Goal: Find specific page/section: Find specific page/section

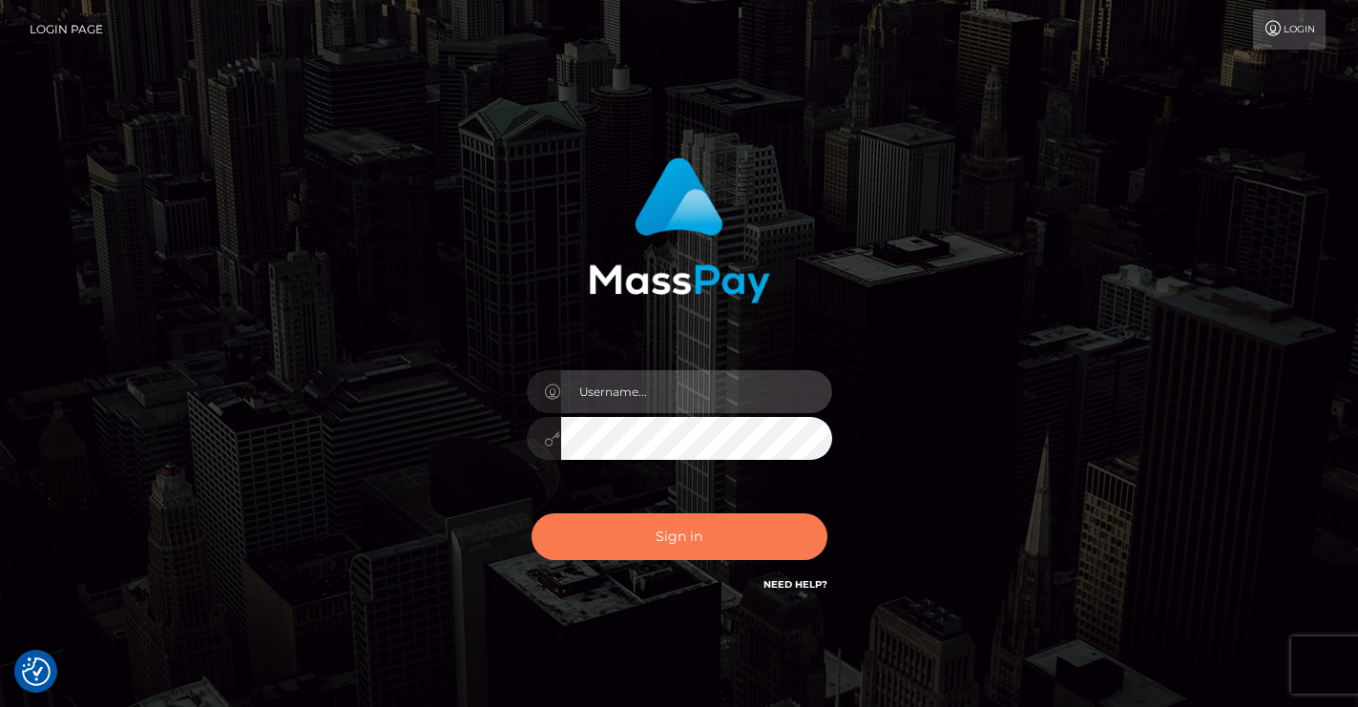
type input "vlad"
click at [654, 538] on button "Sign in" at bounding box center [680, 537] width 296 height 47
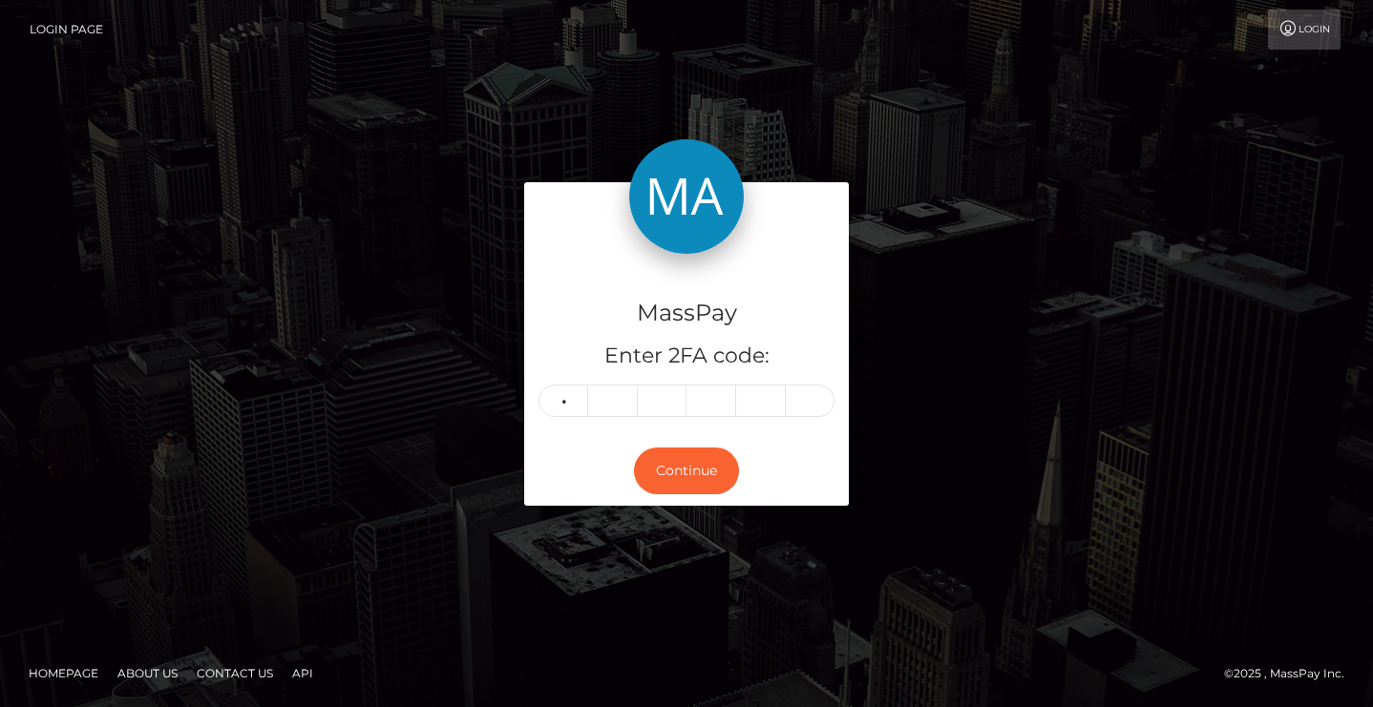
type input "1"
type input "0"
type input "2"
type input "4"
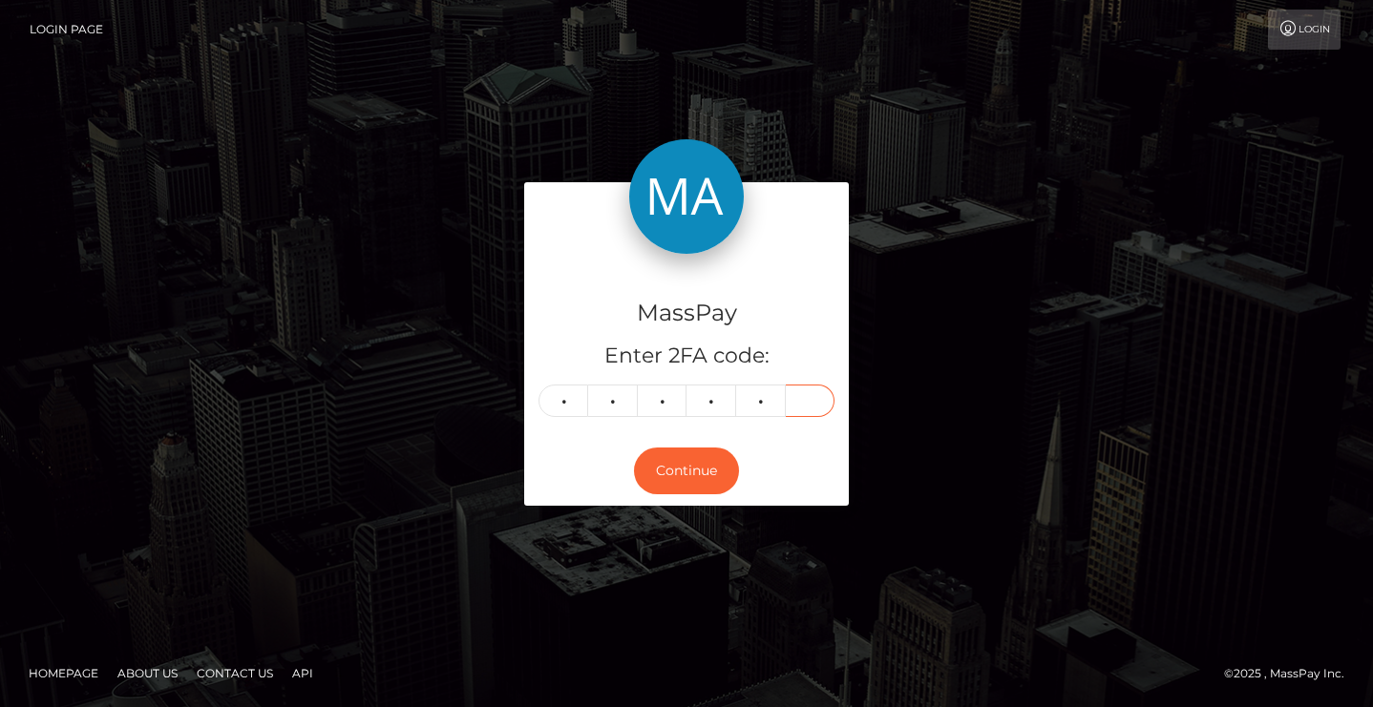
type input "7"
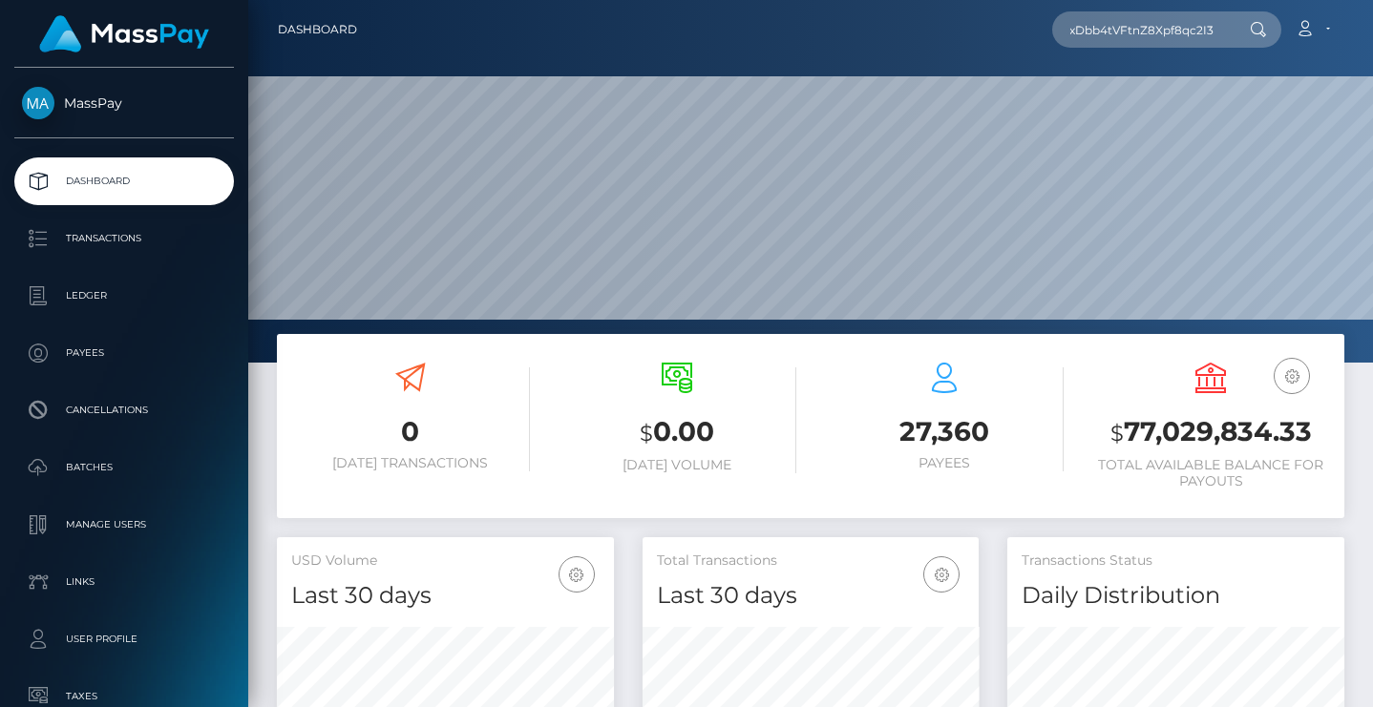
scroll to position [339, 336]
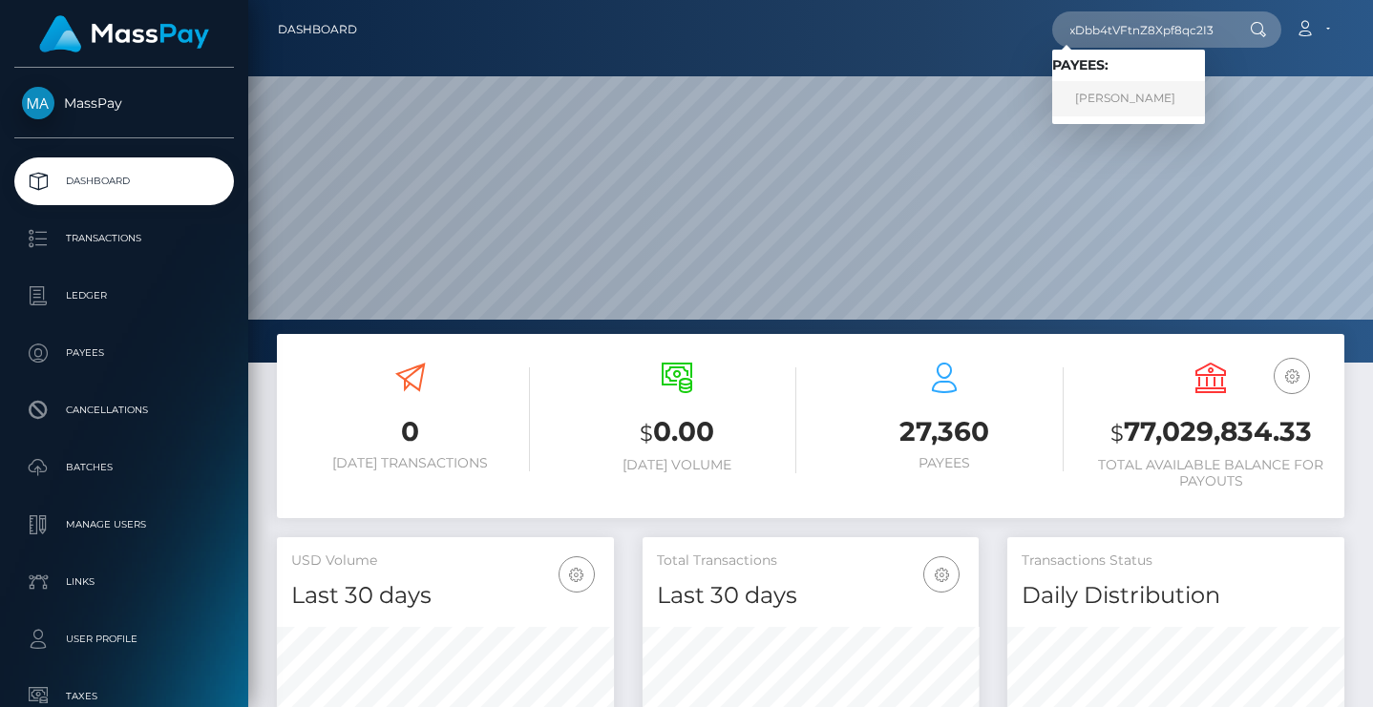
type input "N8lHycFxDbb4tVFtnZ8Xpf8qc2I3"
click at [1125, 95] on link "ALEXANDRU CARJALIU" at bounding box center [1128, 98] width 153 height 35
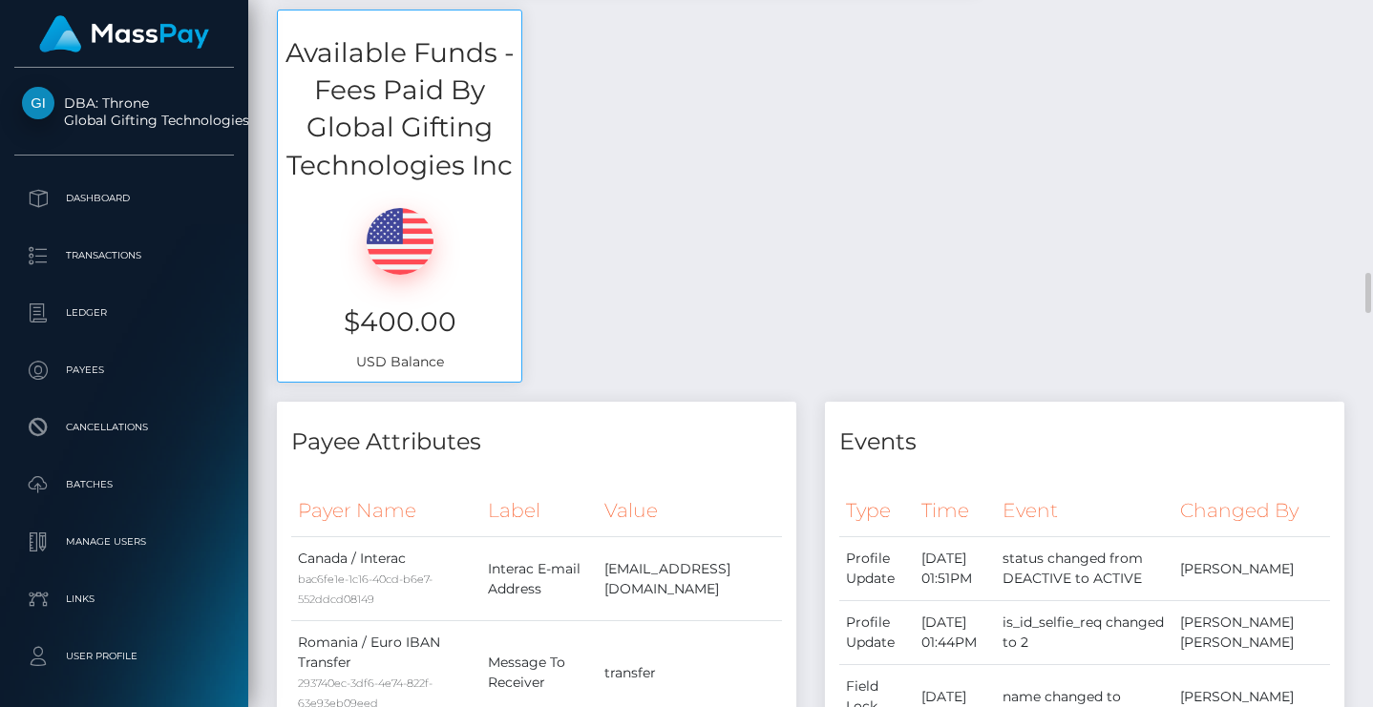
scroll to position [1112, 0]
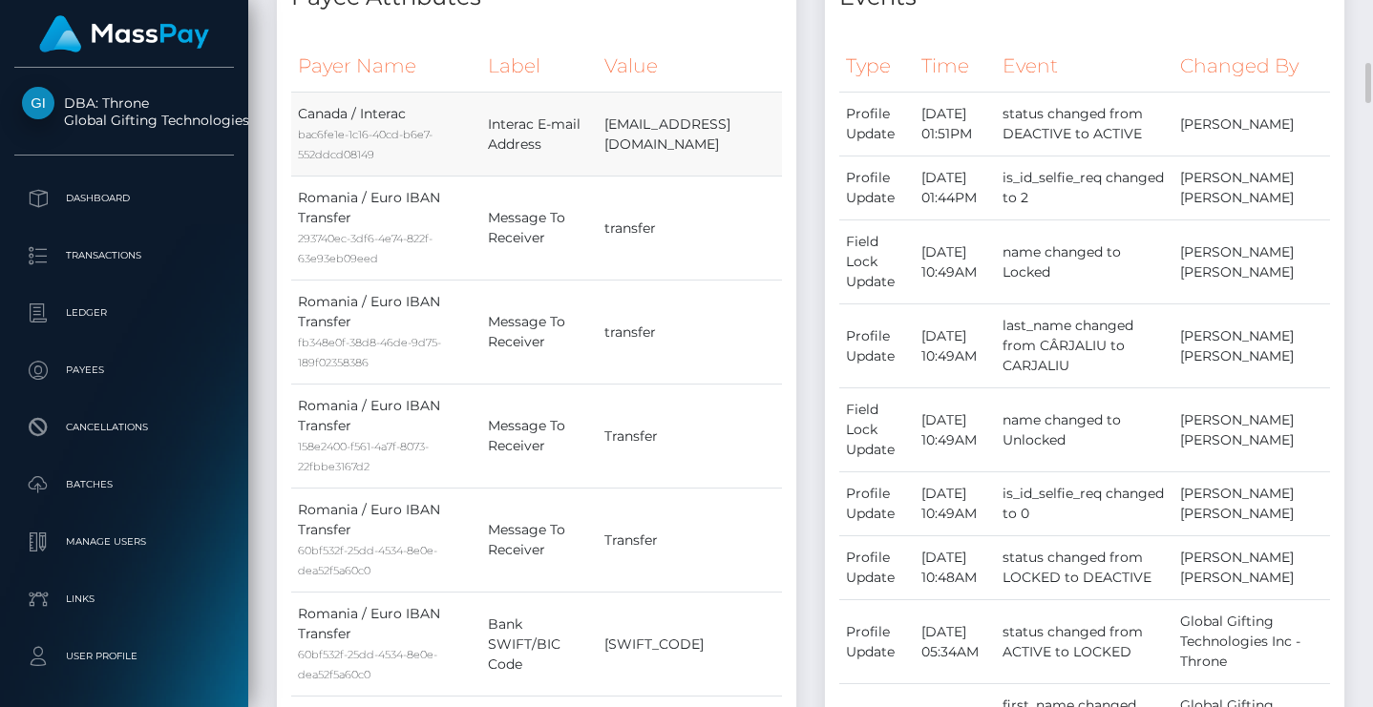
click at [611, 129] on td "Juliusjulius6677@gmail.com" at bounding box center [690, 135] width 184 height 84
copy td "Juliusjulius6677"
click at [662, 135] on td "Juliusjulius6677@gmail.com" at bounding box center [690, 135] width 184 height 84
drag, startPoint x: 762, startPoint y: 127, endPoint x: 567, endPoint y: 132, distance: 194.8
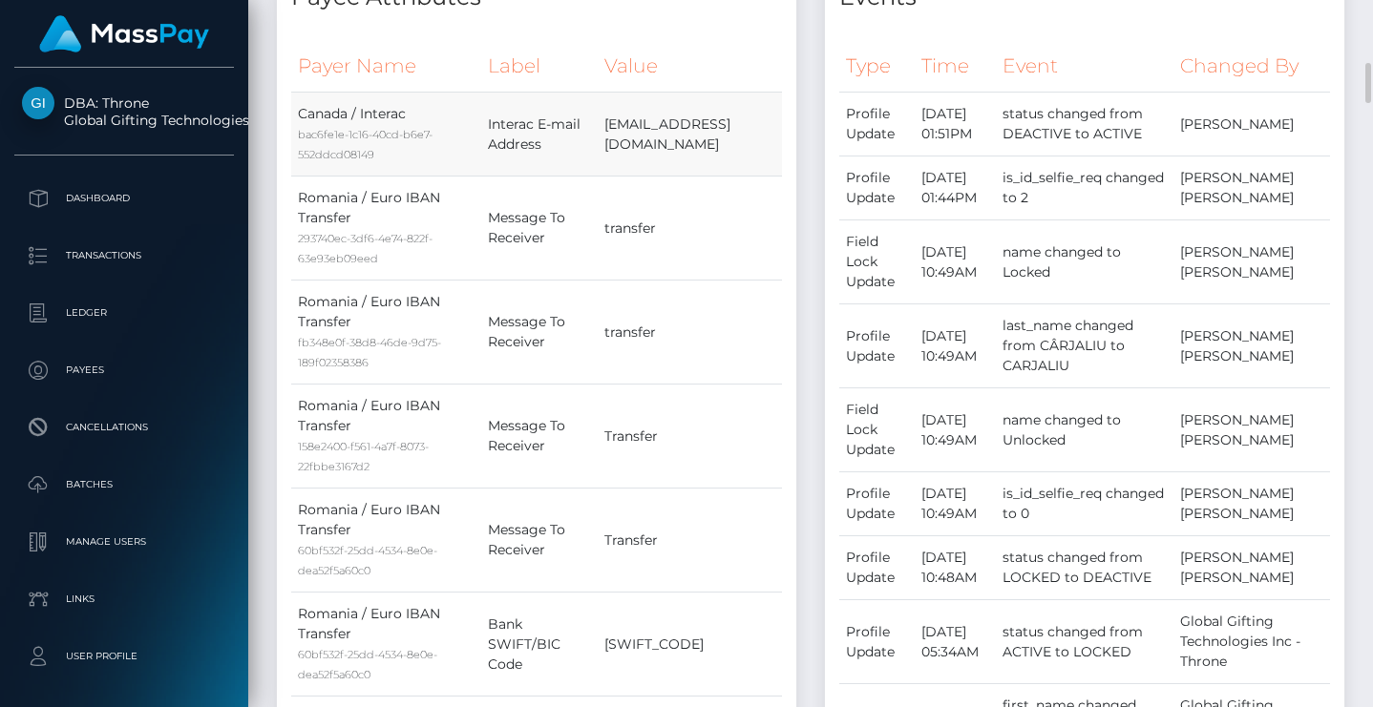
click at [598, 132] on td "Juliusjulius6677@gmail.com" at bounding box center [690, 135] width 184 height 84
copy td "Juliusjulius6677@gmail.com"
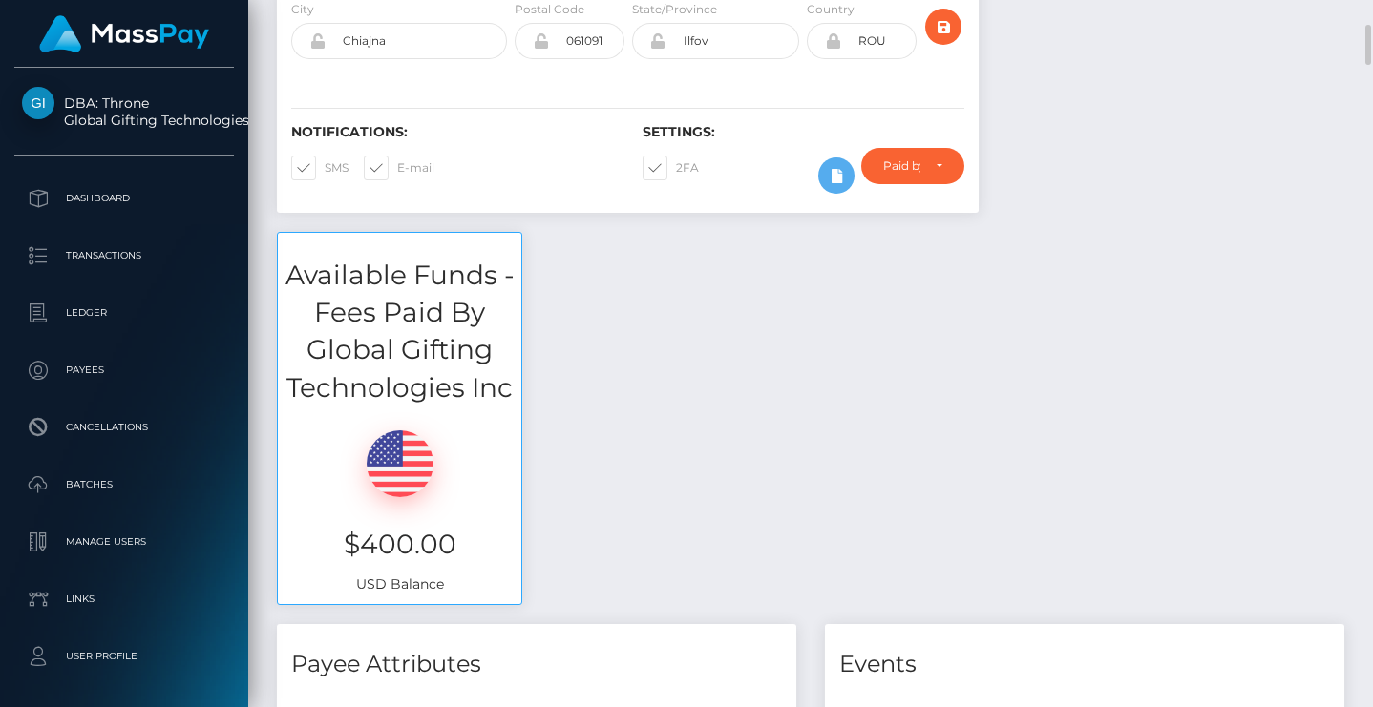
scroll to position [0, 0]
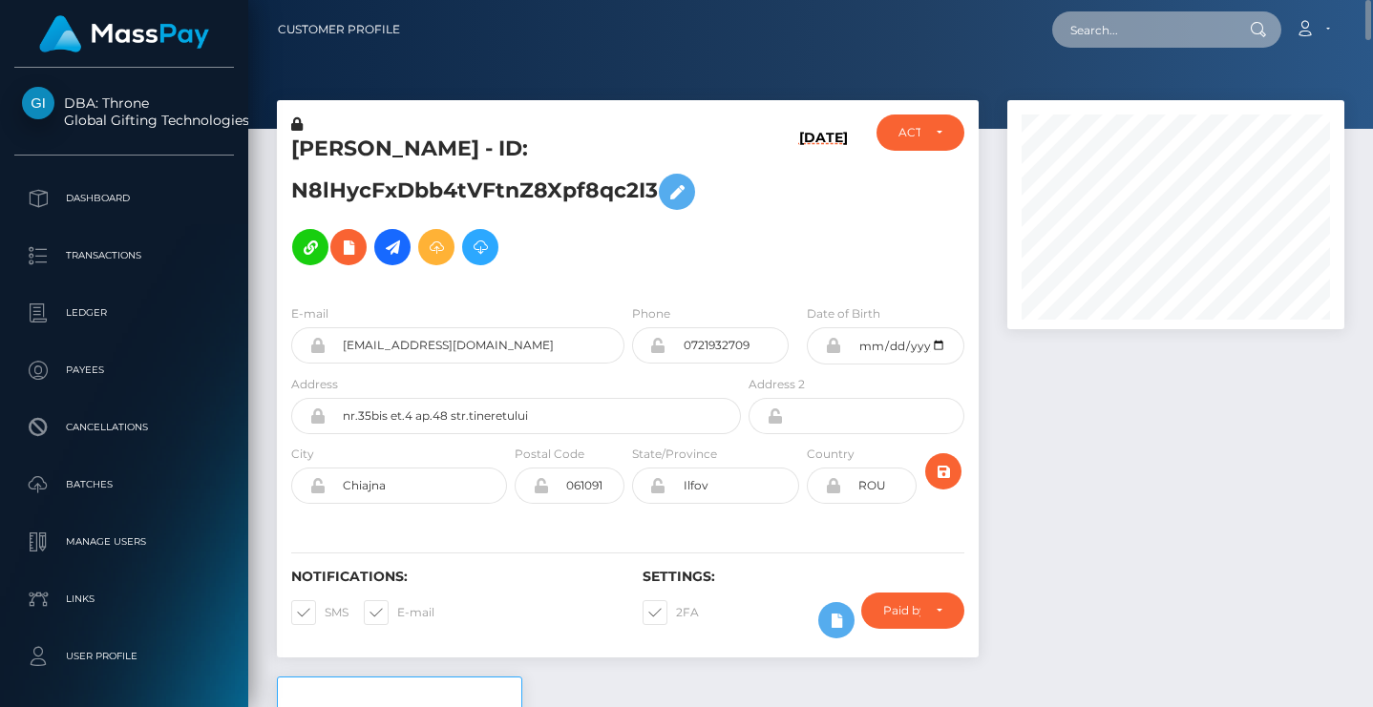
click at [1140, 34] on input "text" at bounding box center [1141, 29] width 179 height 36
paste input "[EMAIL_ADDRESS][DOMAIN_NAME]"
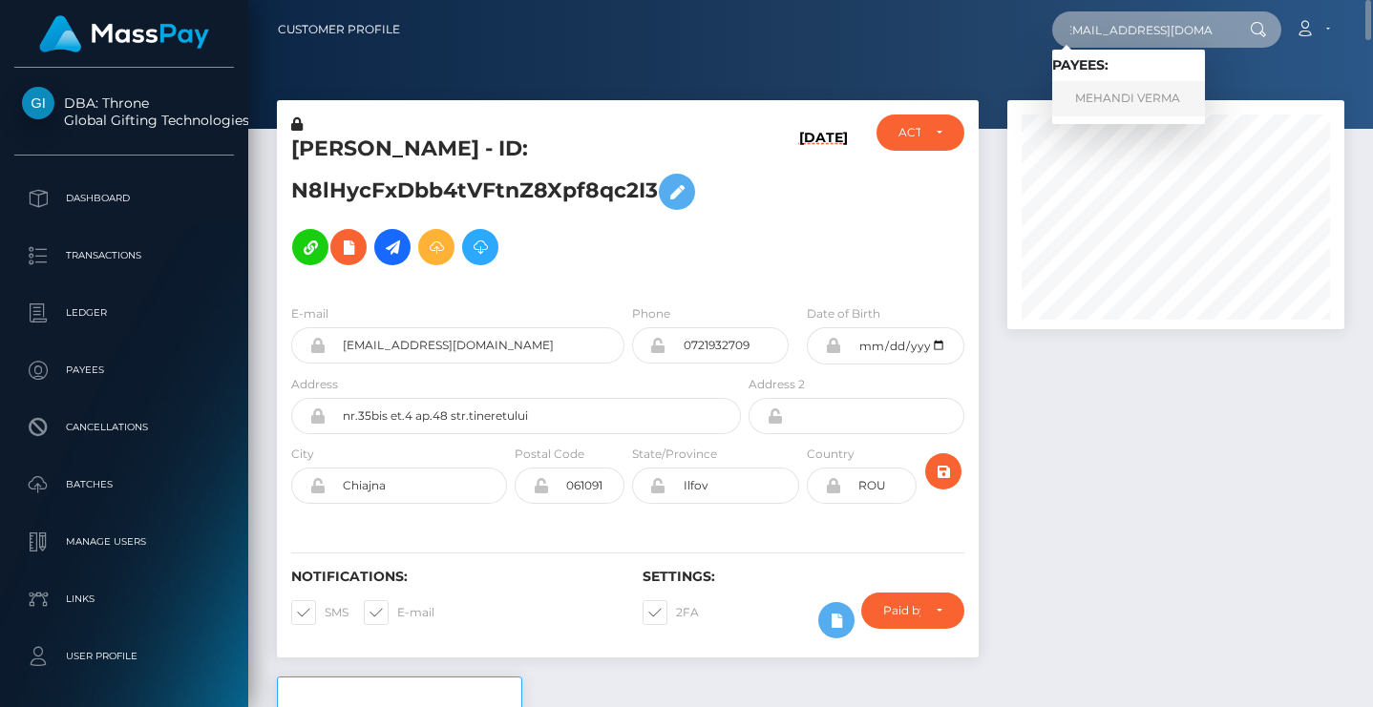
type input "[EMAIL_ADDRESS][DOMAIN_NAME]"
click at [1153, 92] on link "MEHANDI VERMA" at bounding box center [1128, 98] width 153 height 35
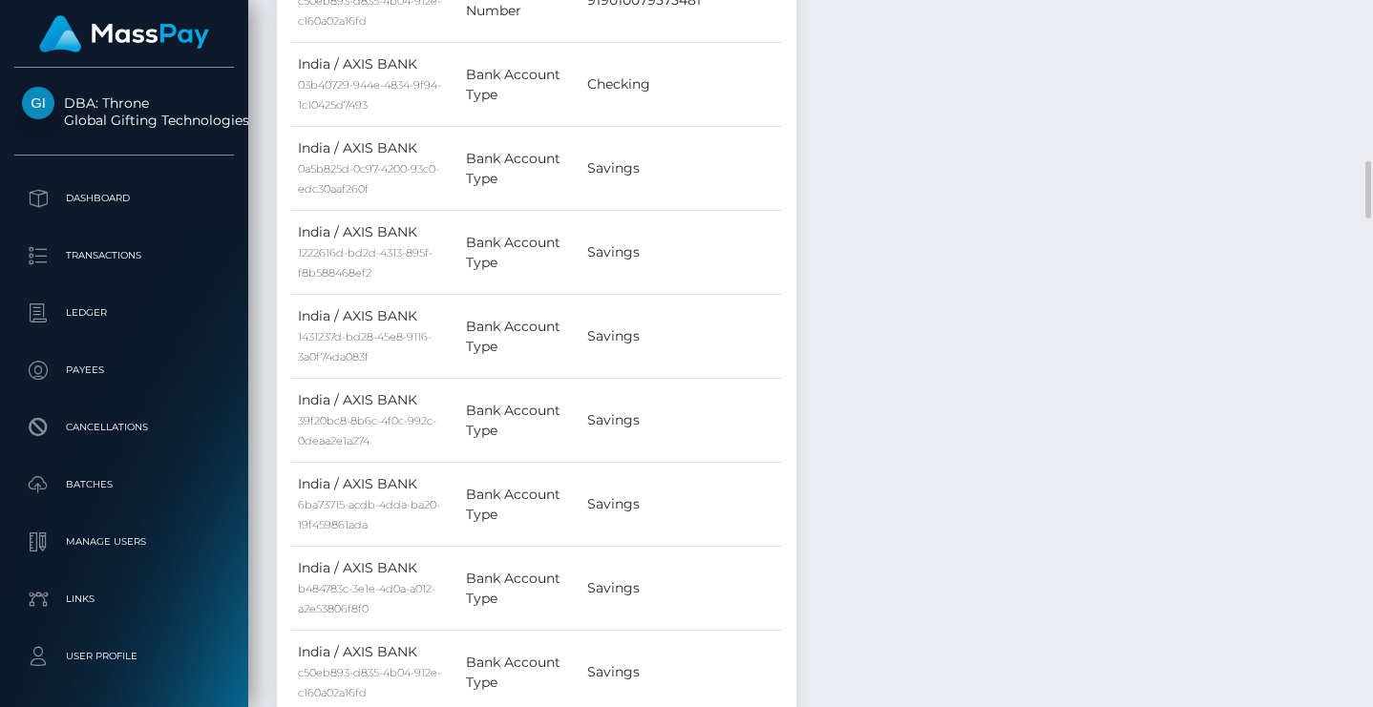
scroll to position [1557, 0]
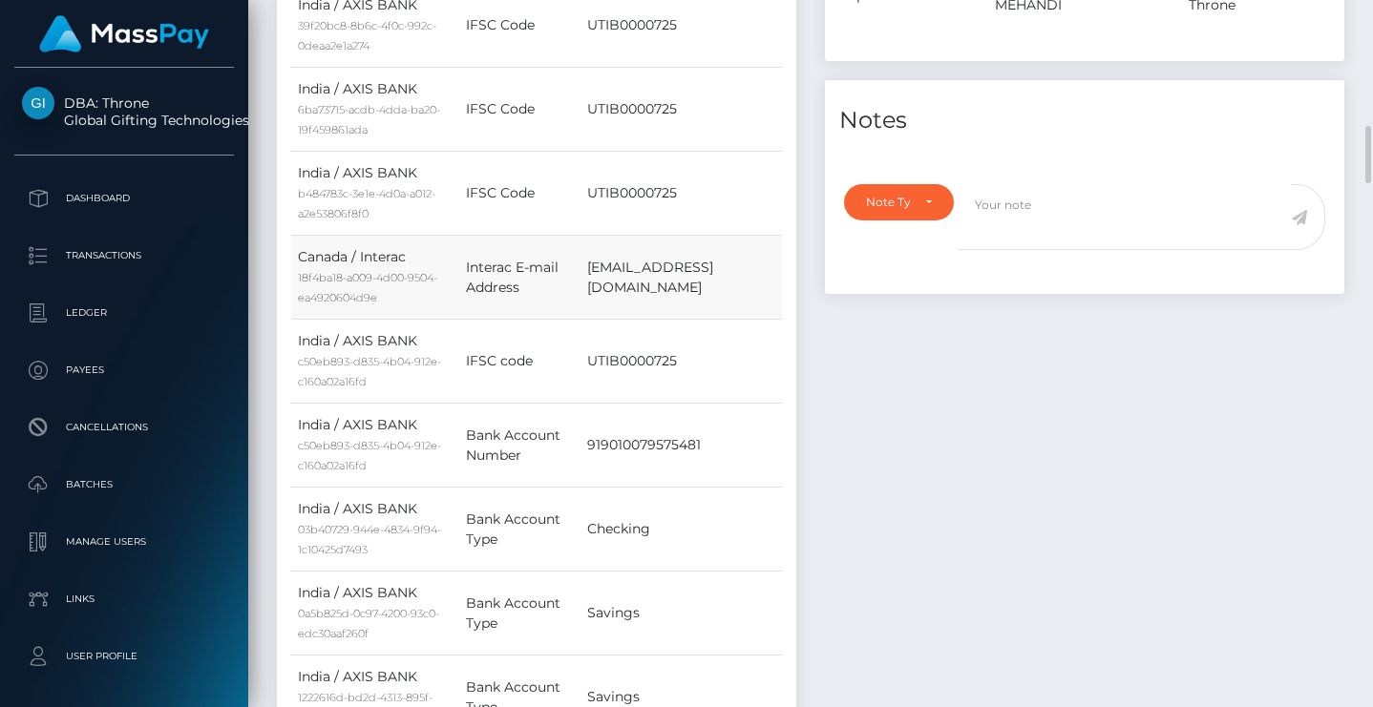
click at [669, 265] on td "[EMAIL_ADDRESS][DOMAIN_NAME]" at bounding box center [680, 278] width 201 height 84
click at [718, 284] on td "[EMAIL_ADDRESS][DOMAIN_NAME]" at bounding box center [680, 278] width 201 height 84
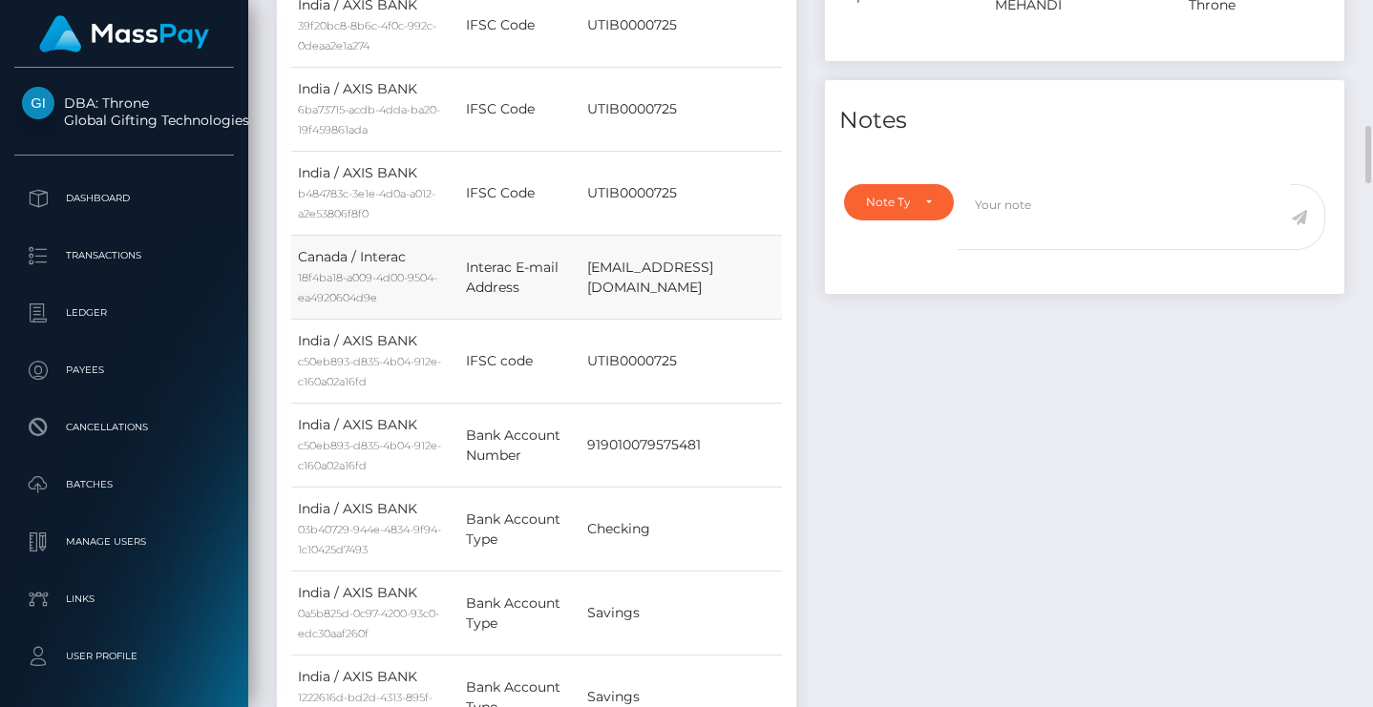
copy tbody "[EMAIL_ADDRESS][DOMAIN_NAME]"
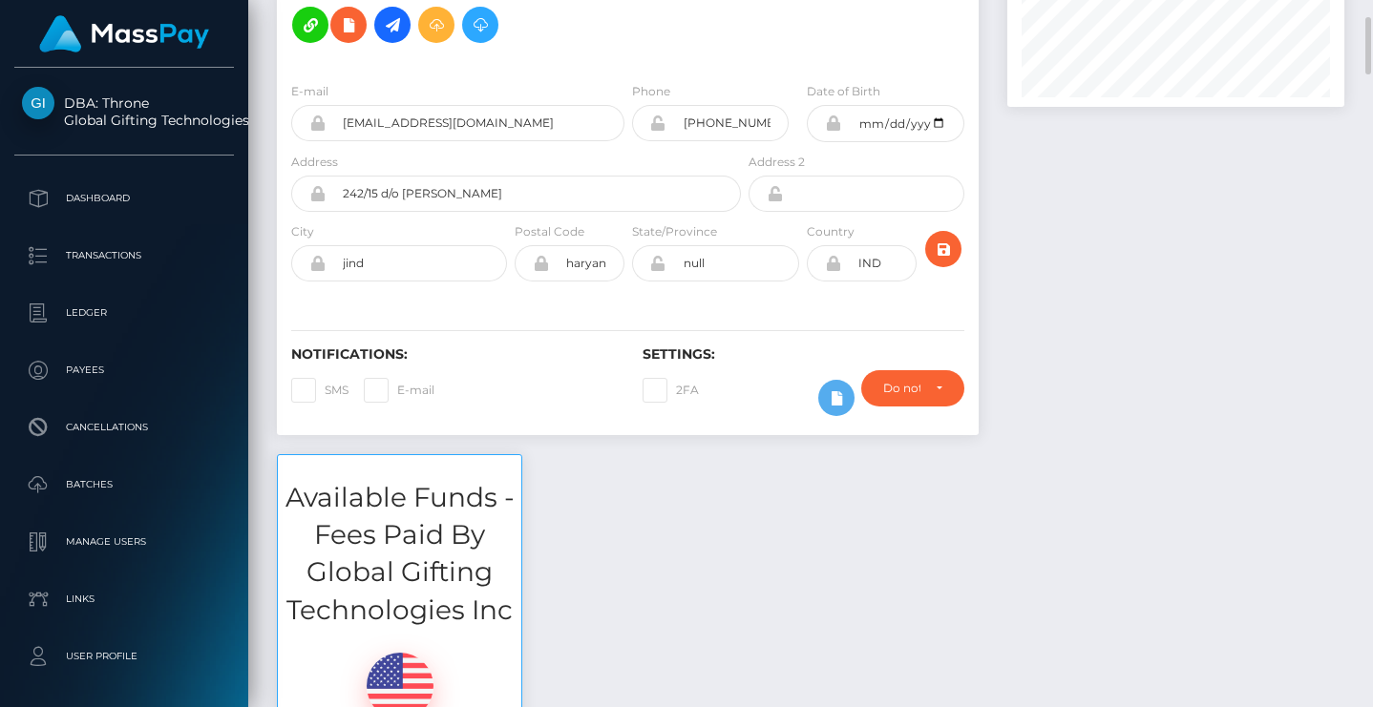
scroll to position [0, 0]
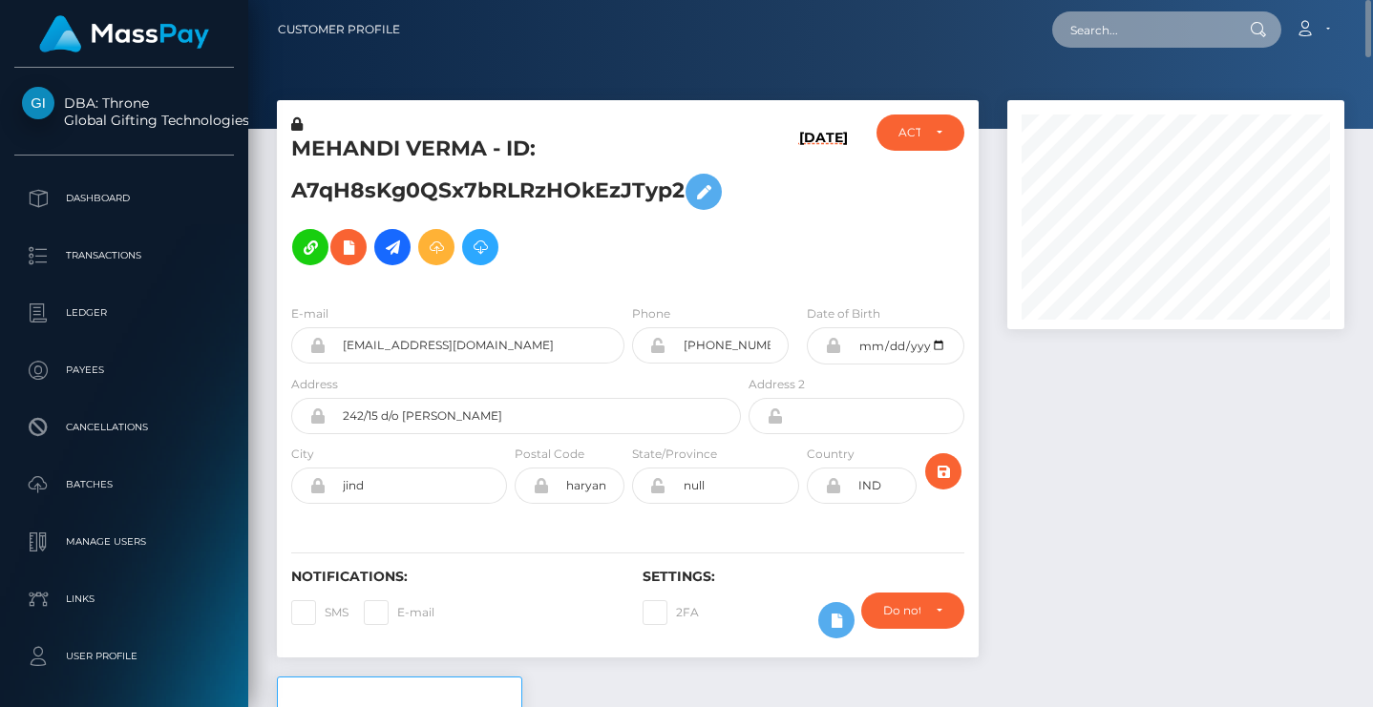
click at [1097, 38] on input "text" at bounding box center [1141, 29] width 179 height 36
paste input "N8lHycFxDbb4tVFtnZ8Xpf8qc2I3"
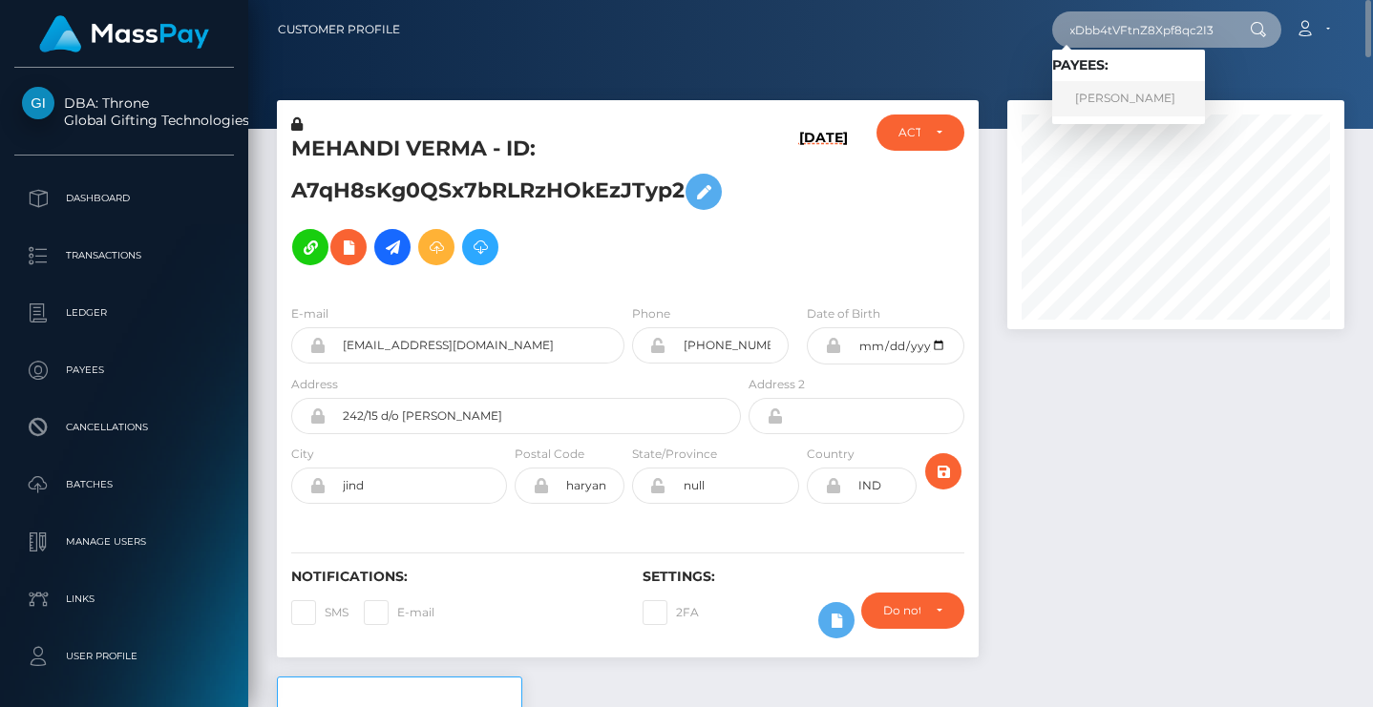
type input "N8lHycFxDbb4tVFtnZ8Xpf8qc2I3"
click at [1144, 102] on link "ALEXANDRU CARJALIU" at bounding box center [1128, 98] width 153 height 35
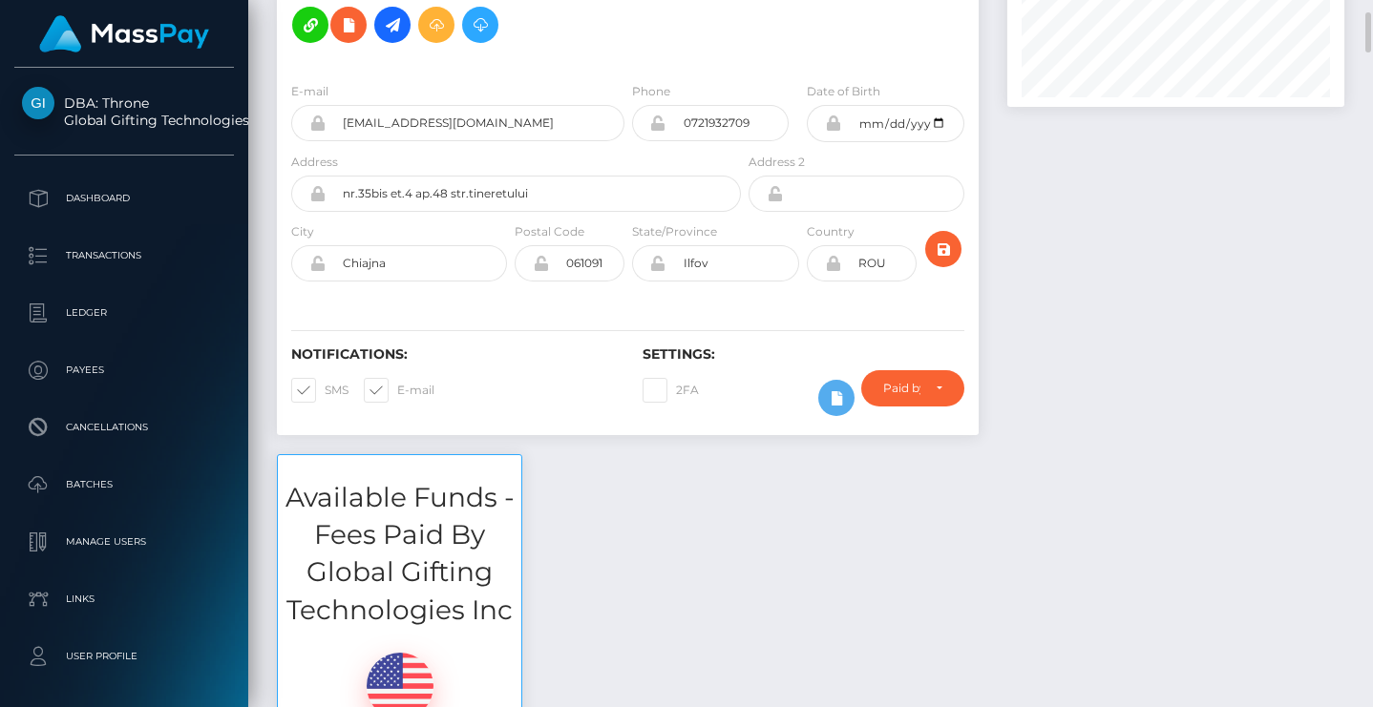
scroll to position [890, 0]
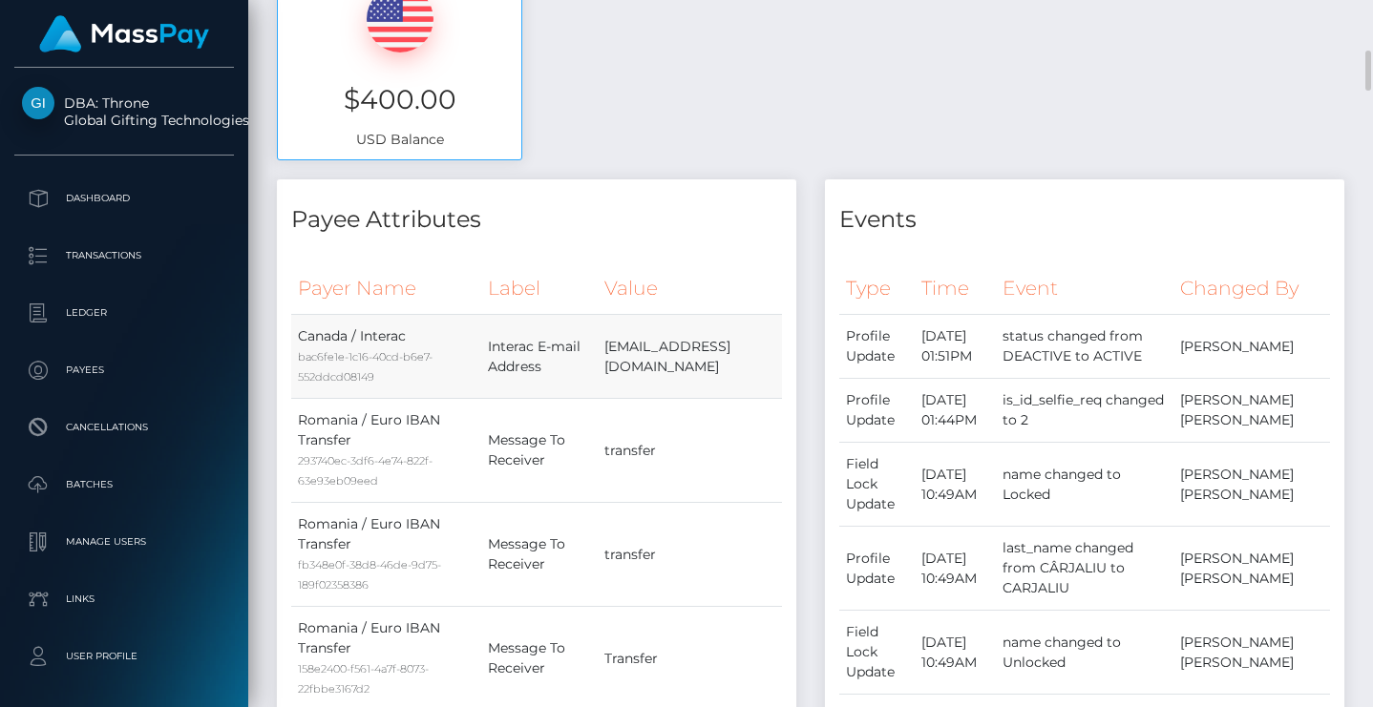
drag, startPoint x: 761, startPoint y: 357, endPoint x: 567, endPoint y: 356, distance: 193.8
click at [598, 356] on td "Juliusjulius6677@gmail.com" at bounding box center [690, 357] width 184 height 84
copy td "Juliusjulius6677@gmail.com"
